Goal: Check status

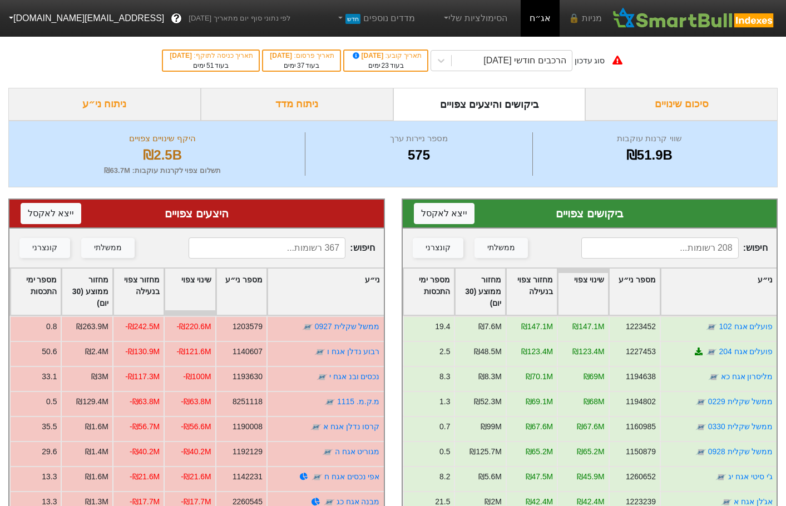
click at [309, 250] on input at bounding box center [267, 248] width 157 height 21
click at [446, 61] on div at bounding box center [441, 61] width 20 height 20
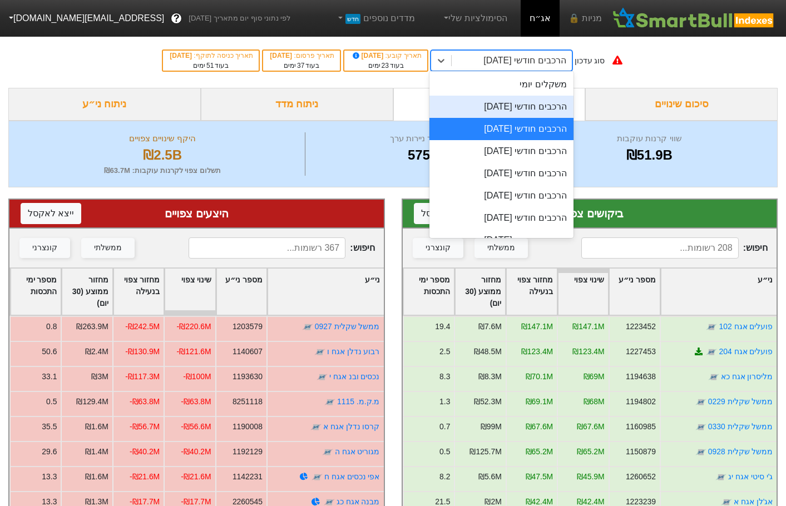
click at [544, 110] on div "הרכבים חודשי 29/09/2025" at bounding box center [502, 107] width 144 height 22
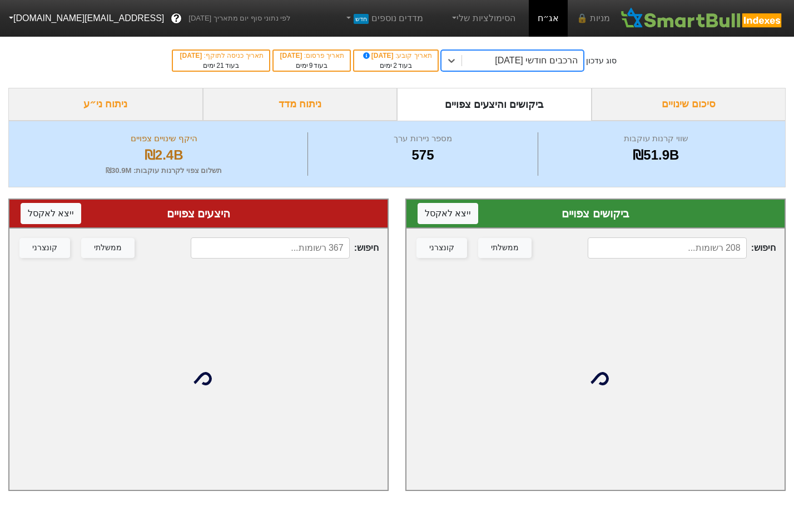
click at [310, 251] on input at bounding box center [270, 248] width 159 height 21
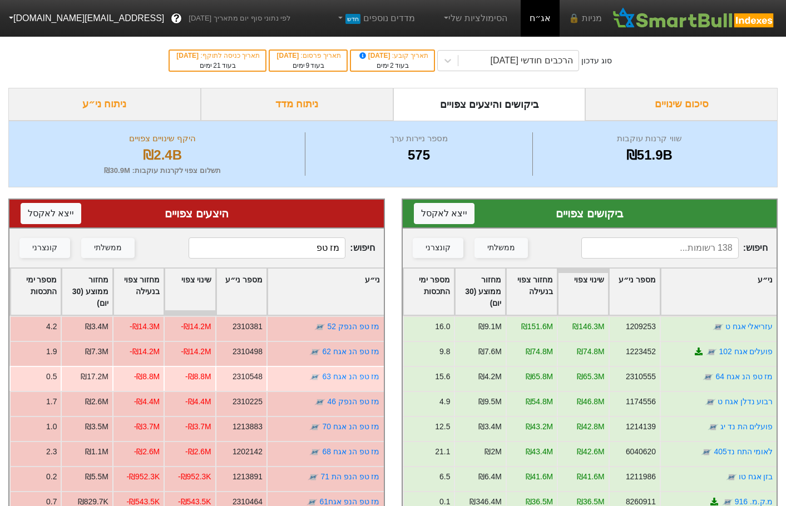
type input "מז טפ"
